Goal: Task Accomplishment & Management: Use online tool/utility

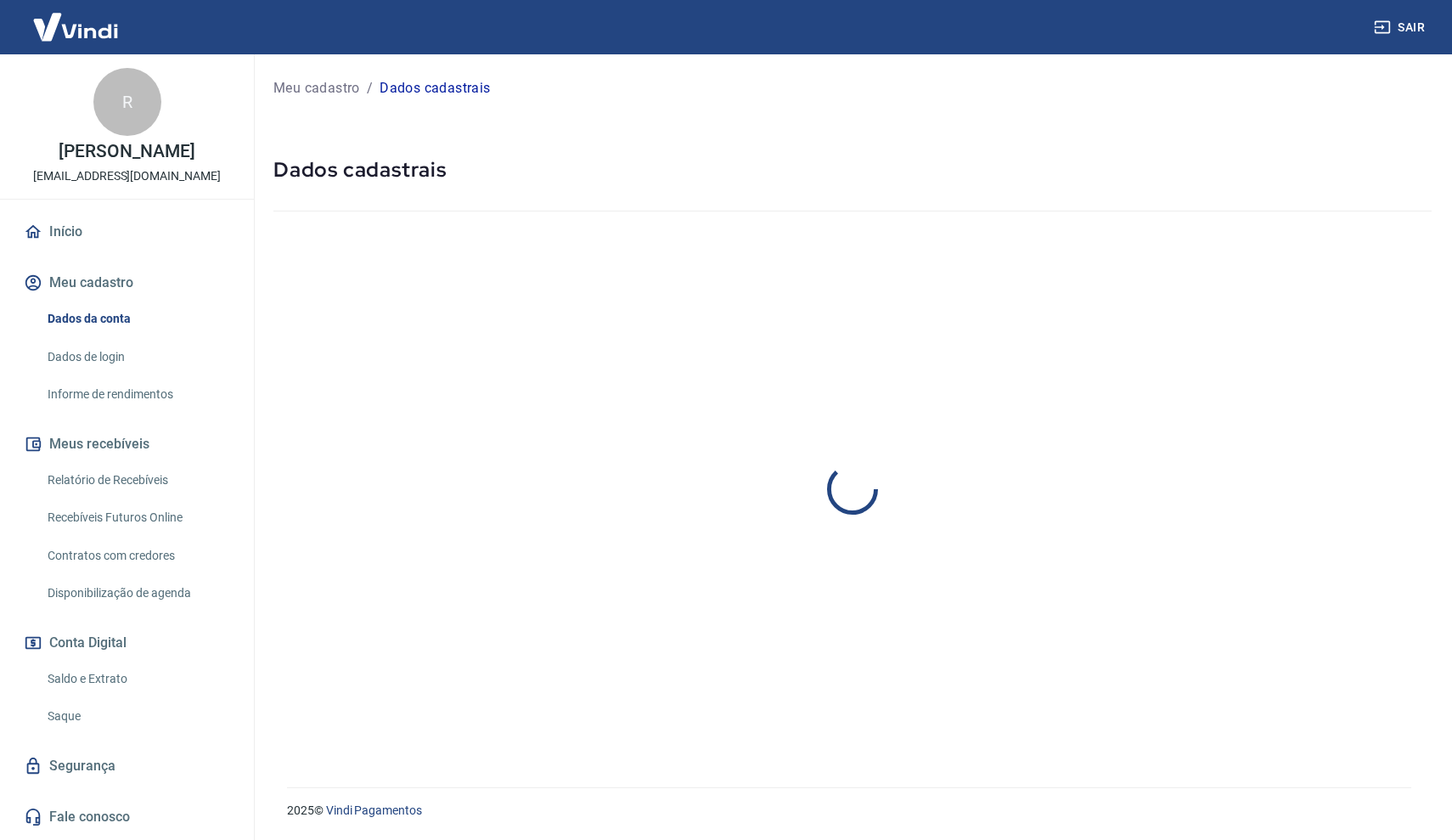
select select "SP"
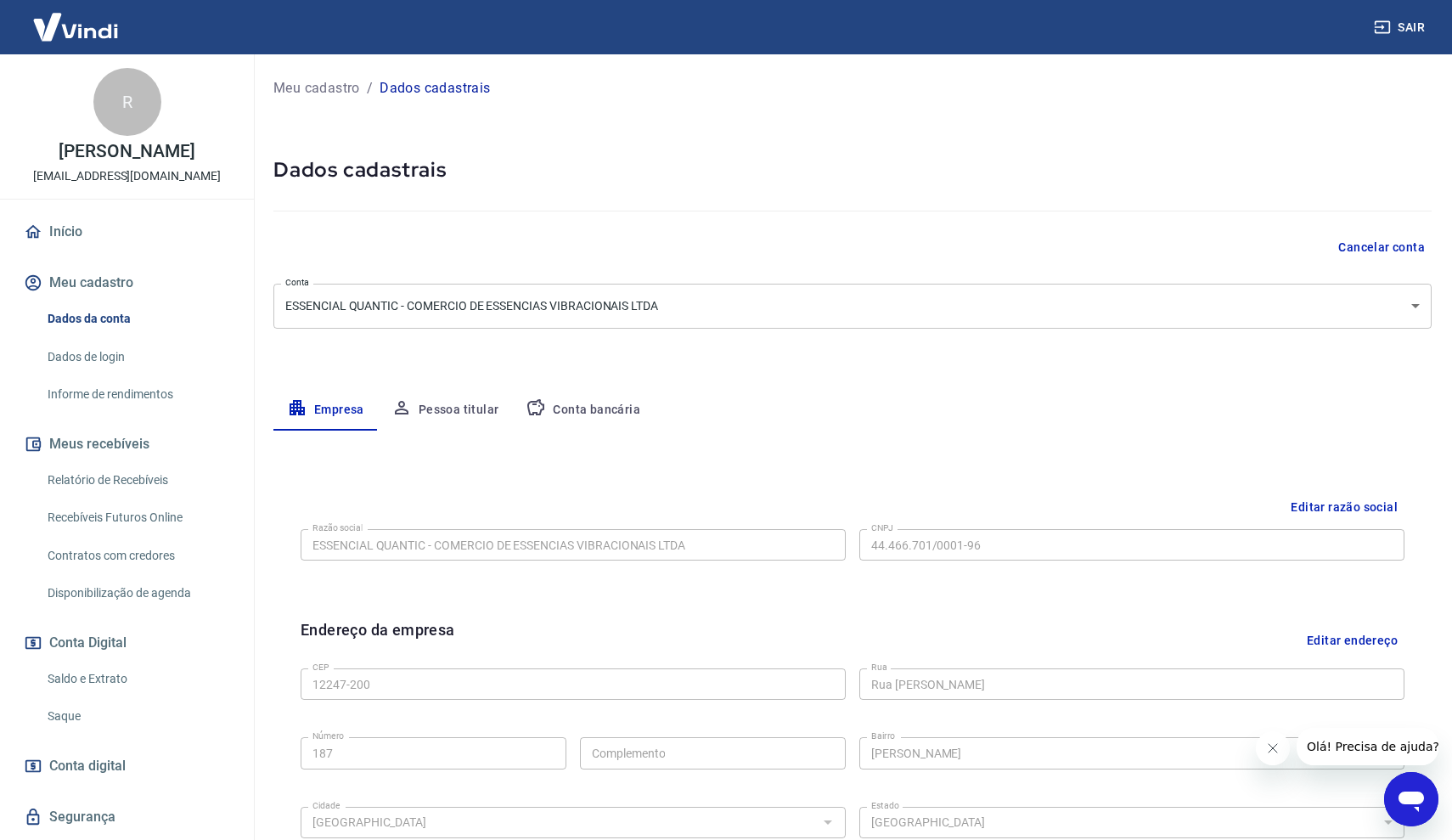
click at [87, 677] on link "Saldo e Extrato" at bounding box center [137, 678] width 193 height 35
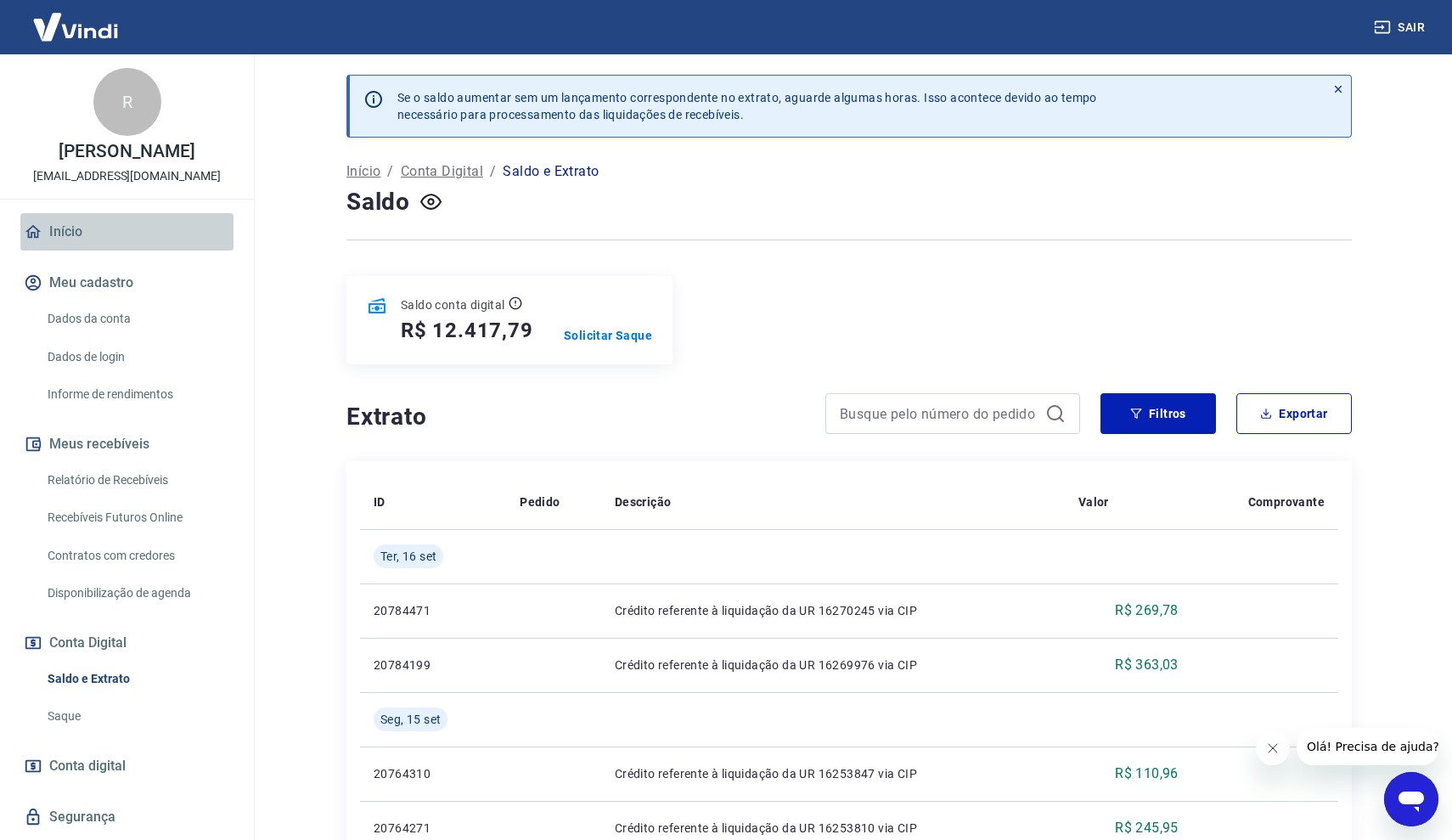
click at [90, 235] on link "Início" at bounding box center [127, 232] width 213 height 38
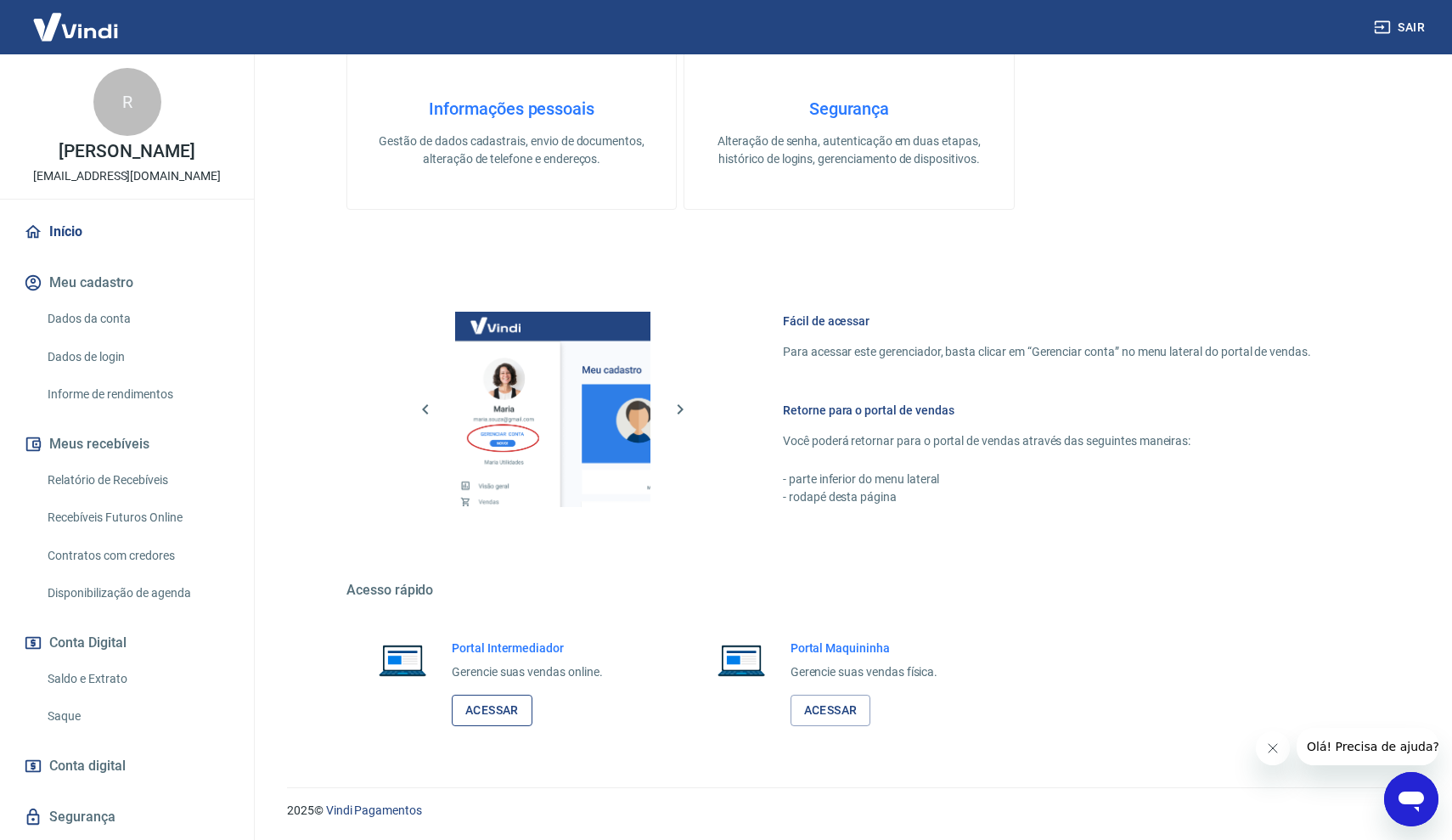
scroll to position [483, 0]
click at [485, 709] on link "Acessar" at bounding box center [492, 710] width 81 height 31
click at [140, 680] on link "Saldo e Extrato" at bounding box center [137, 678] width 193 height 35
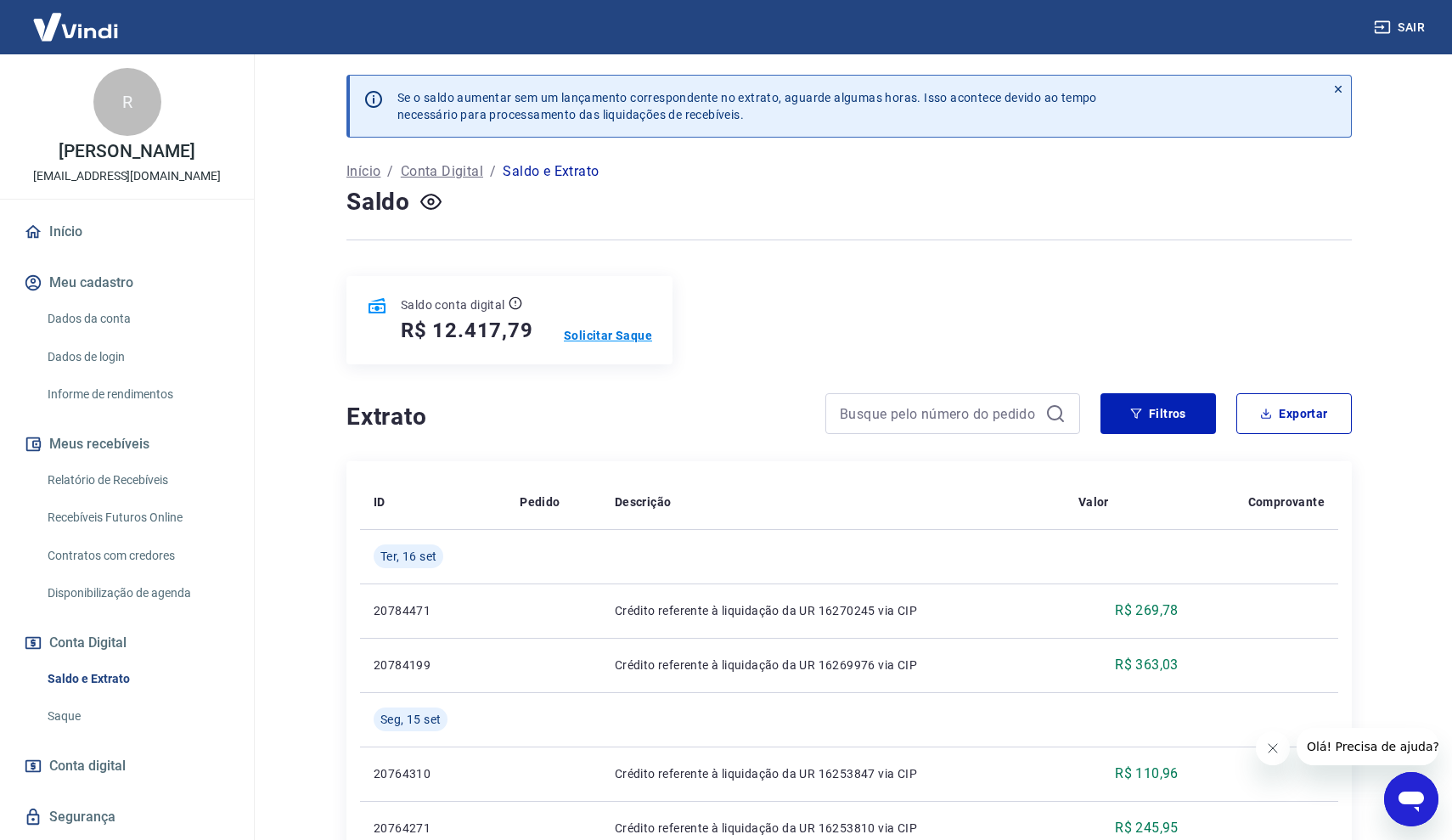
click at [573, 332] on p "Solicitar Saque" at bounding box center [607, 335] width 89 height 17
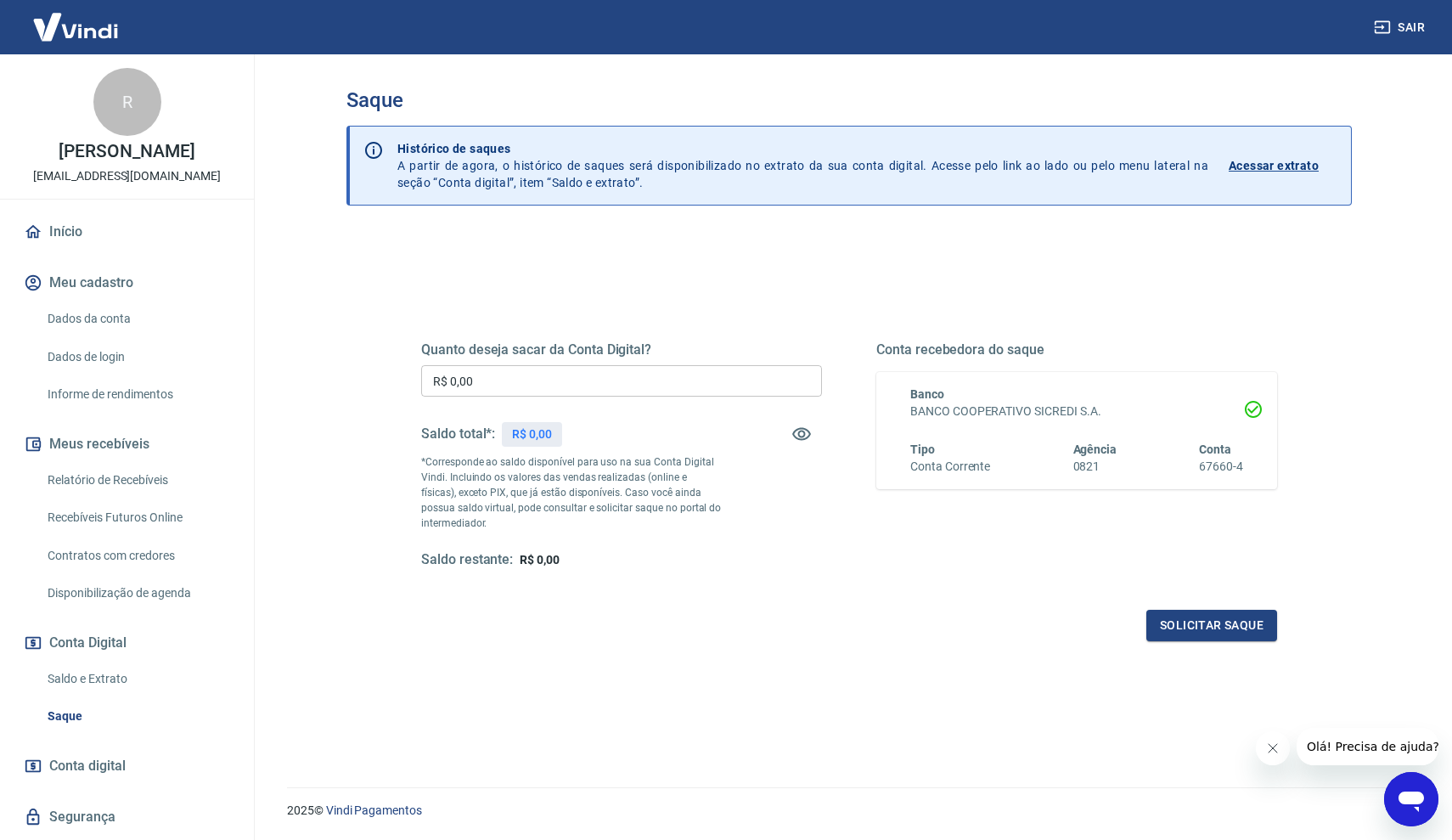
click at [529, 381] on input "R$ 0,00" at bounding box center [621, 381] width 400 height 31
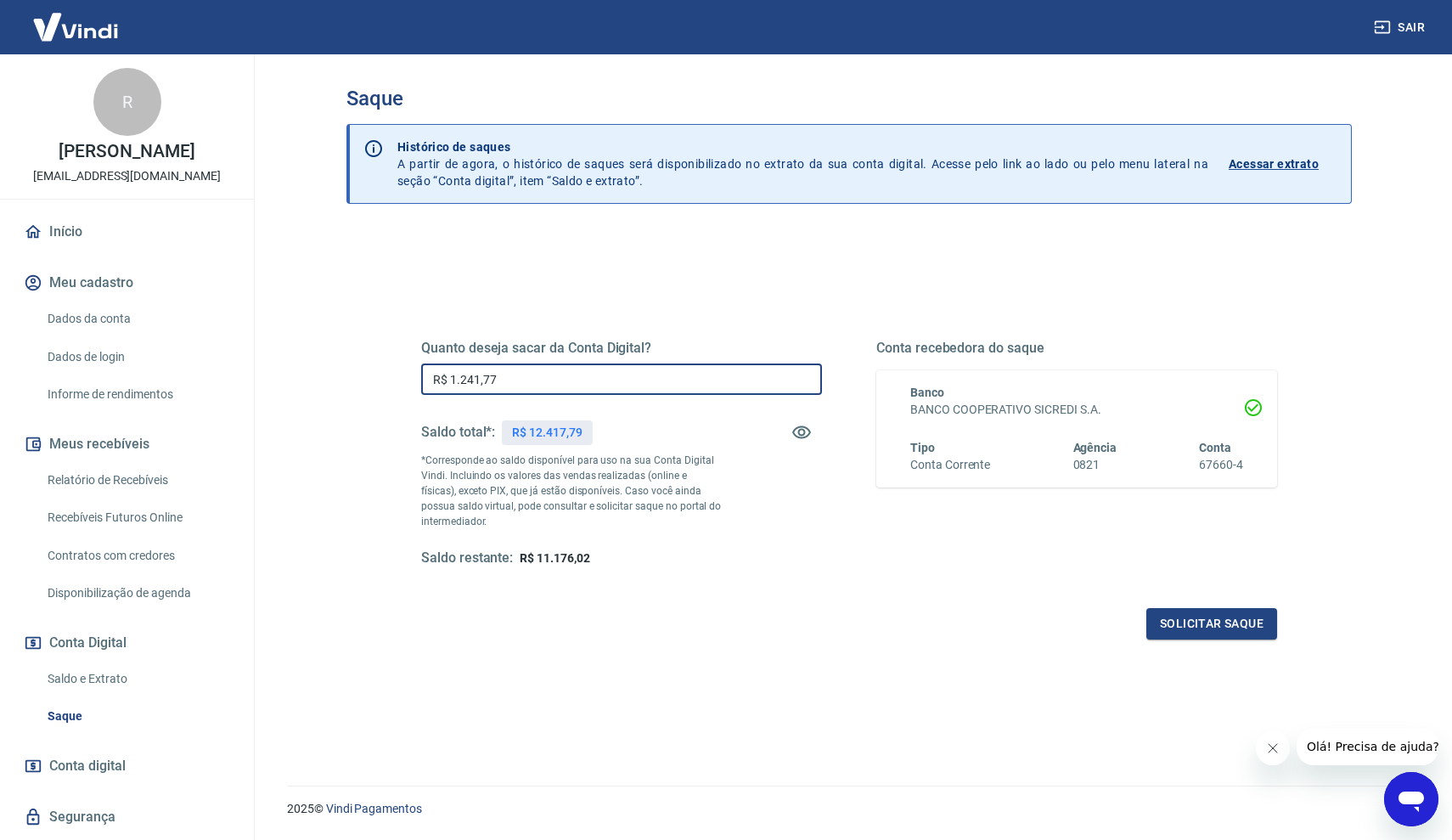
type input "R$ 12.417,79"
click at [1199, 628] on button "Solicitar saque" at bounding box center [1212, 623] width 131 height 31
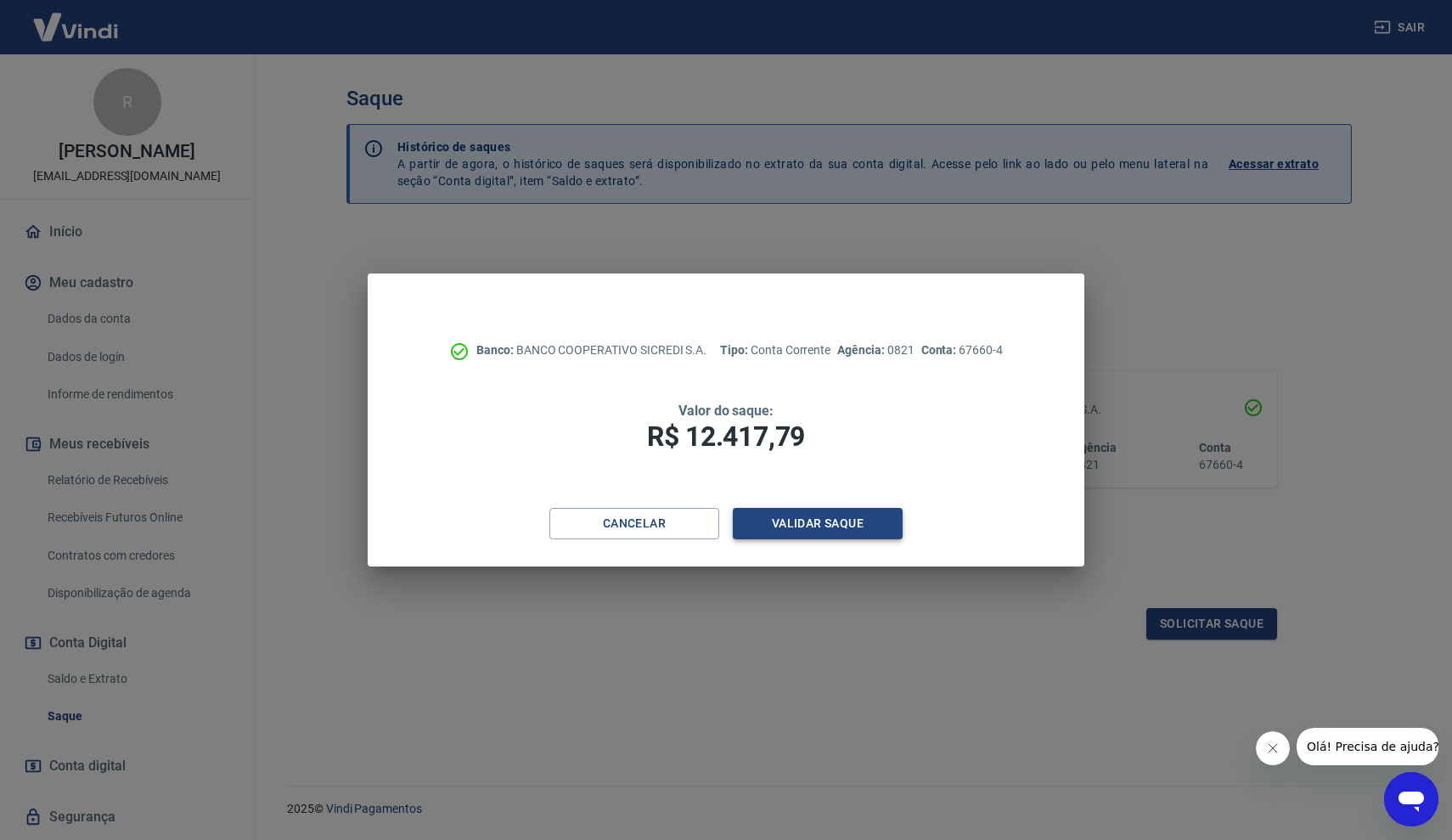
click at [848, 518] on button "Validar saque" at bounding box center [818, 523] width 170 height 31
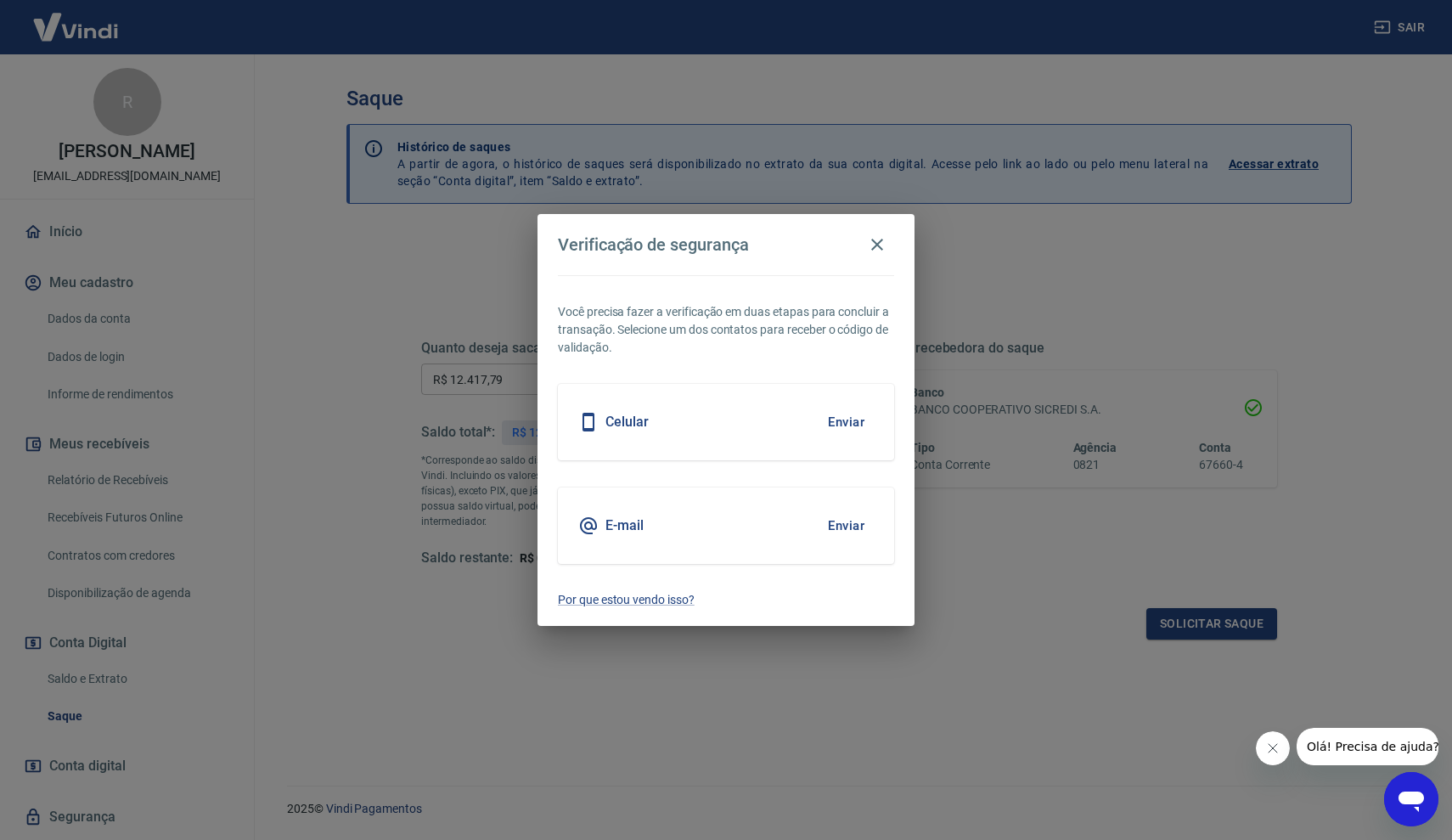
click at [851, 420] on button "Enviar" at bounding box center [846, 422] width 56 height 36
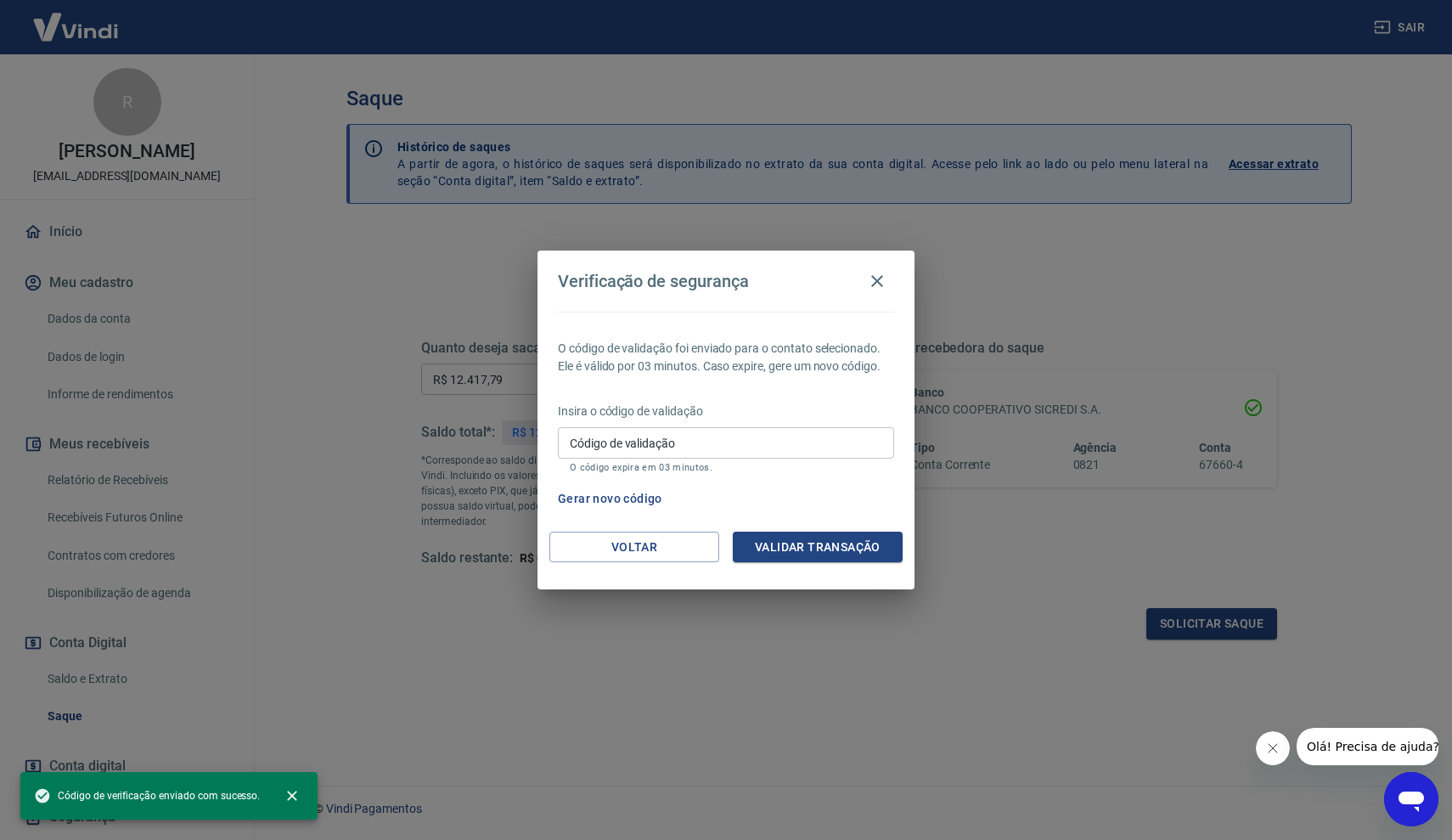
click at [769, 433] on input "Código de validação" at bounding box center [726, 442] width 336 height 31
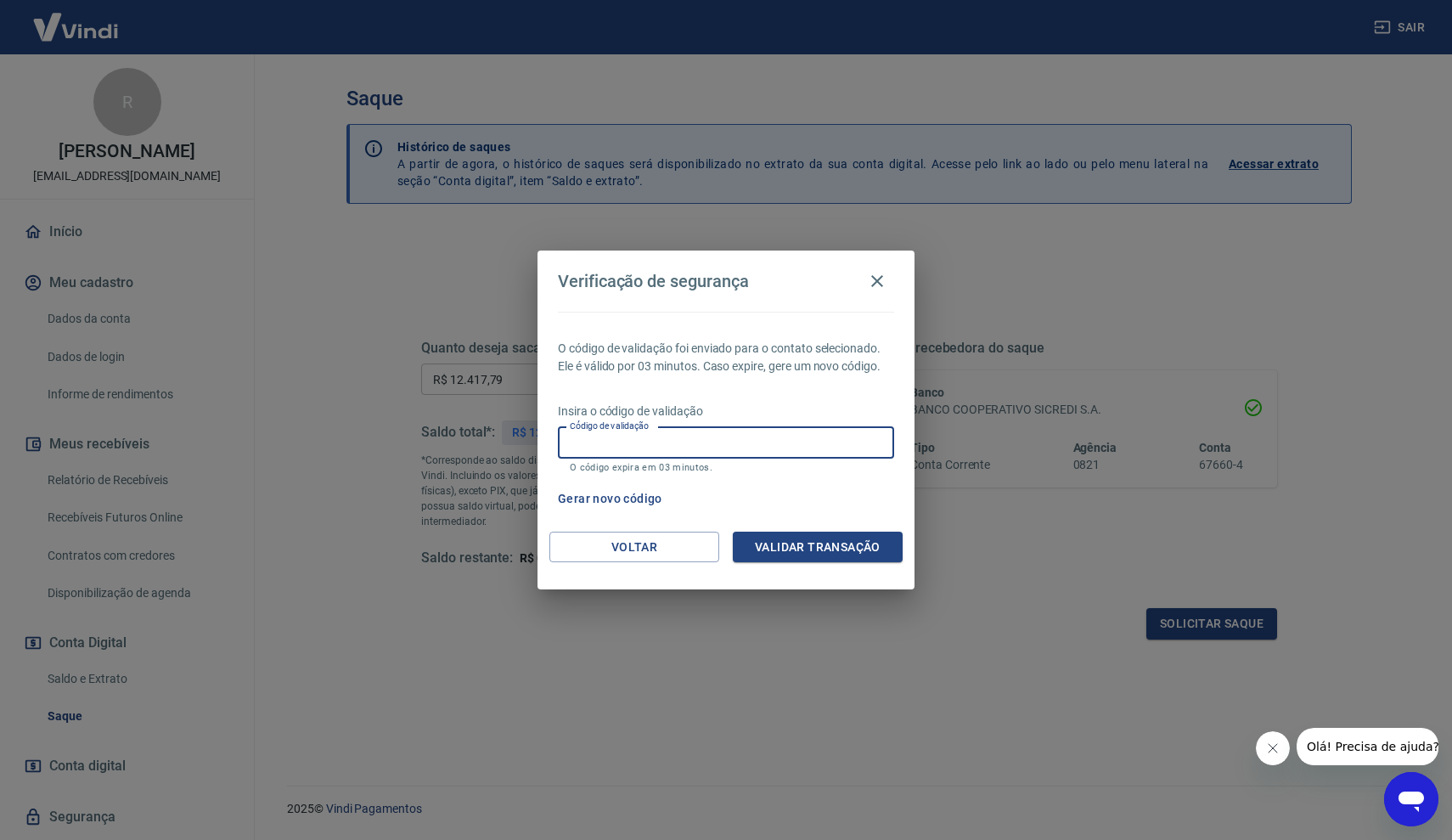
click at [758, 440] on input "Código de validação" at bounding box center [726, 442] width 336 height 31
type input "109043"
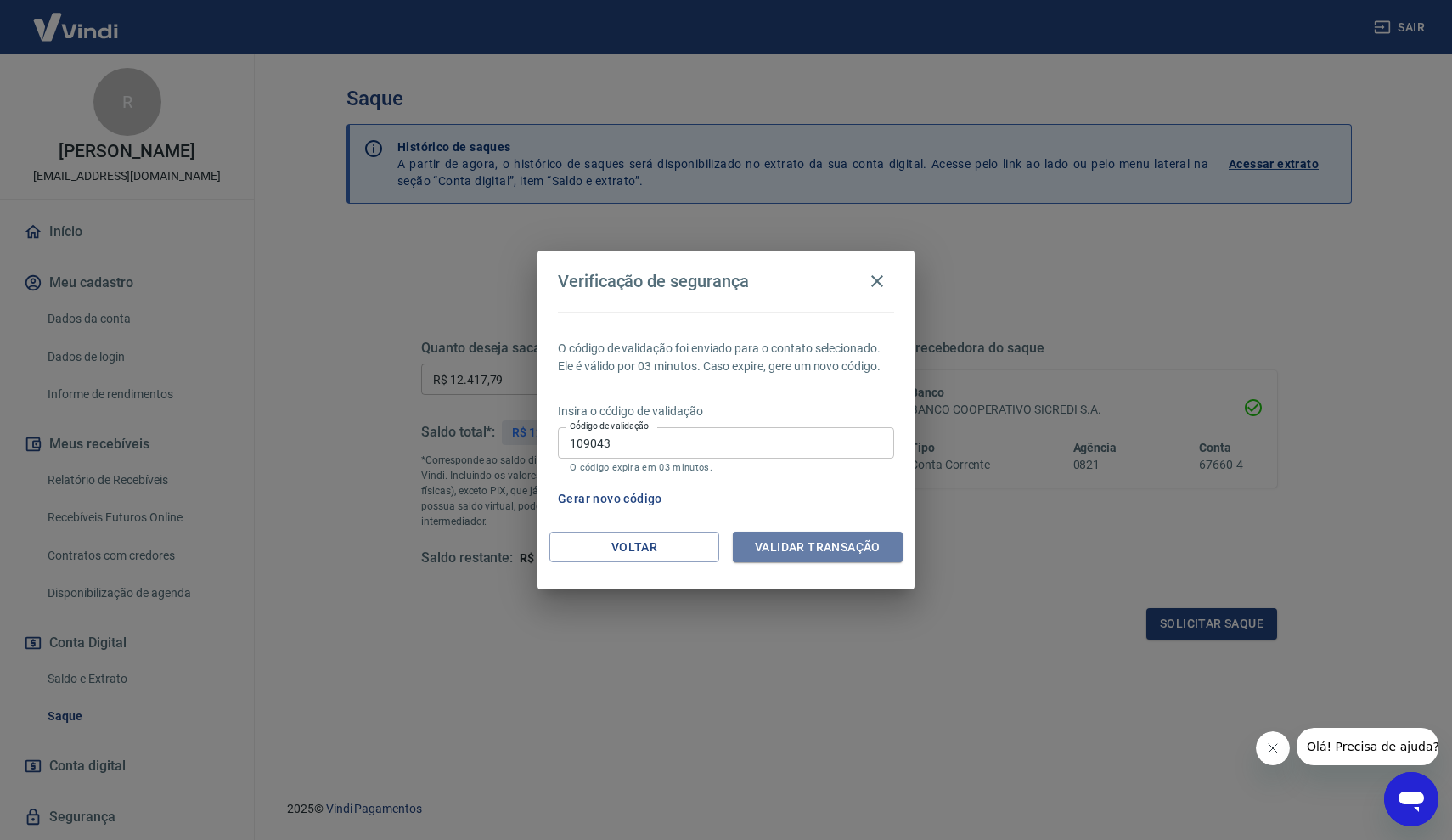
click at [866, 548] on button "Validar transação" at bounding box center [818, 546] width 170 height 31
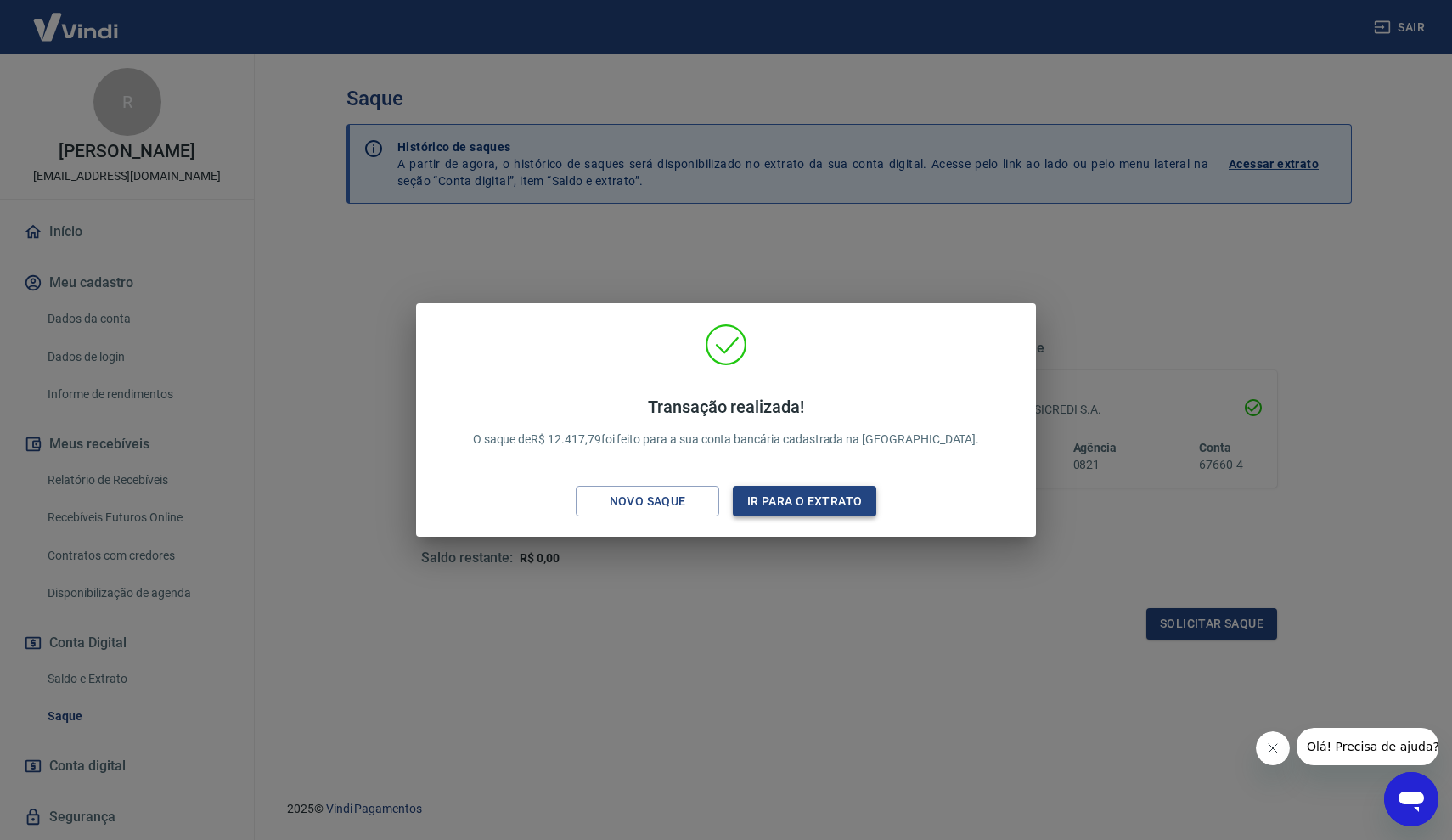
click at [831, 503] on button "Ir para o extrato" at bounding box center [804, 501] width 143 height 31
